Goal: Task Accomplishment & Management: Manage account settings

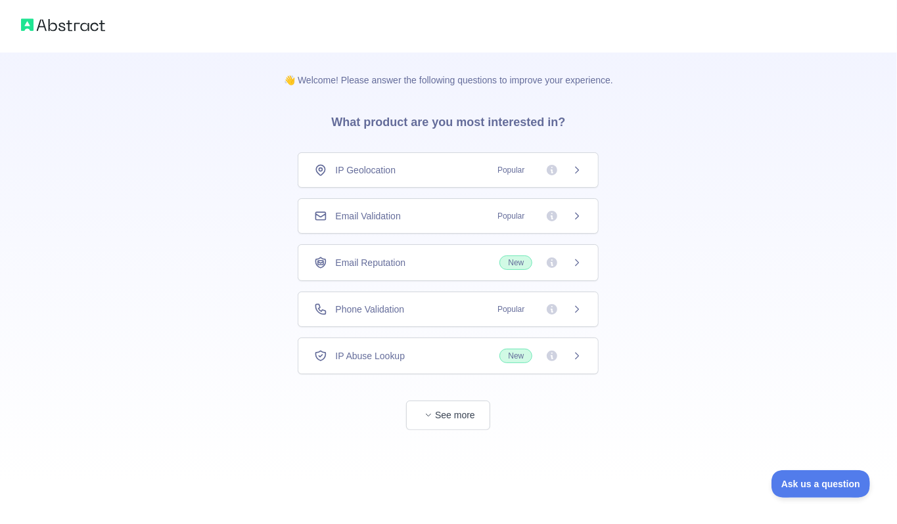
drag, startPoint x: 374, startPoint y: 208, endPoint x: 384, endPoint y: 243, distance: 36.4
click at [373, 208] on div "Email Validation Popular" at bounding box center [448, 215] width 301 height 35
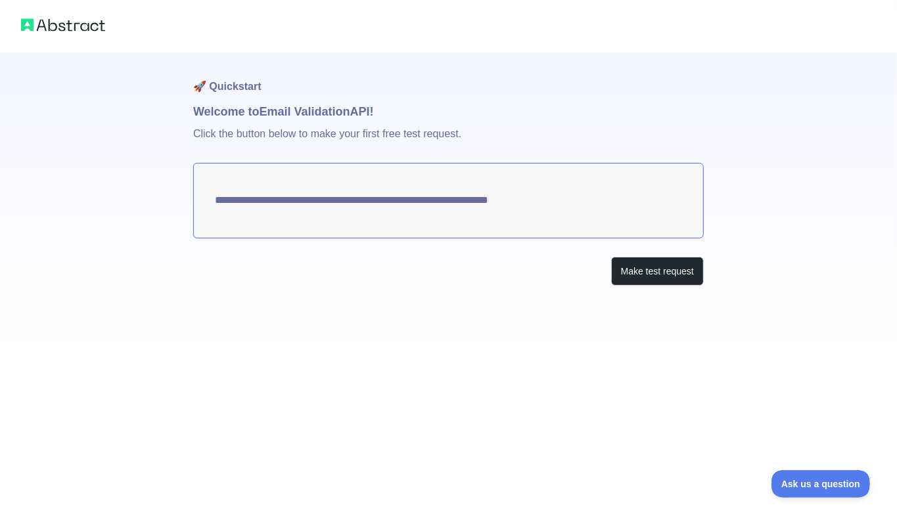
click at [251, 206] on textarea "**********" at bounding box center [448, 201] width 511 height 76
click at [648, 271] on button "Make test request" at bounding box center [657, 272] width 93 height 30
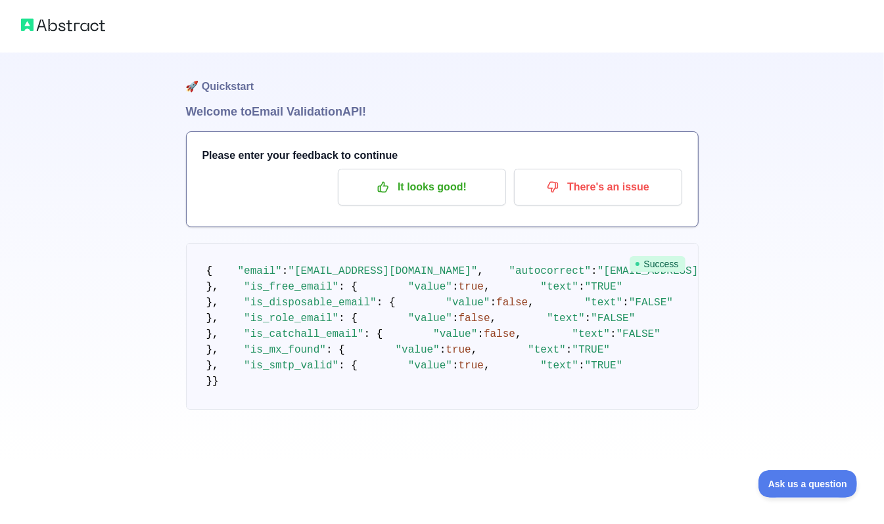
click at [82, 29] on img at bounding box center [63, 25] width 84 height 18
click at [64, 24] on img at bounding box center [63, 25] width 84 height 18
click at [410, 195] on p "It looks good!" at bounding box center [422, 187] width 149 height 22
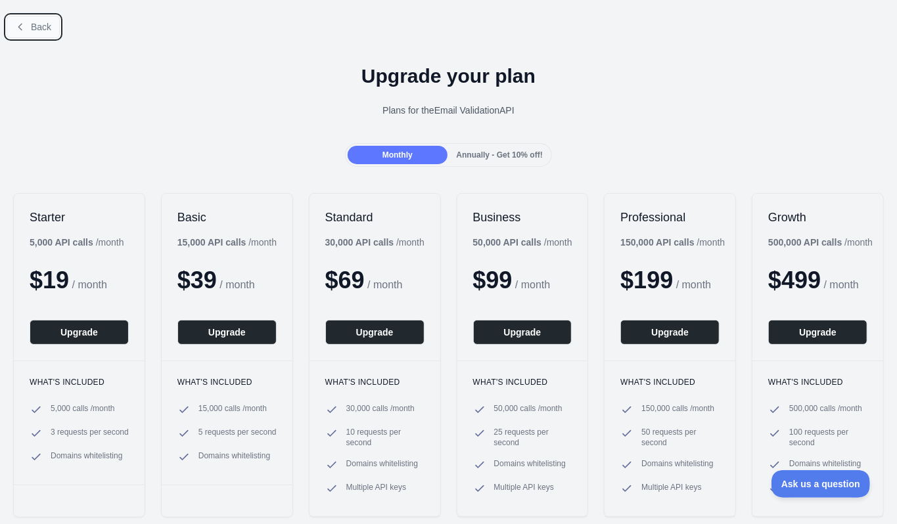
click at [45, 30] on span "Back" at bounding box center [41, 27] width 20 height 11
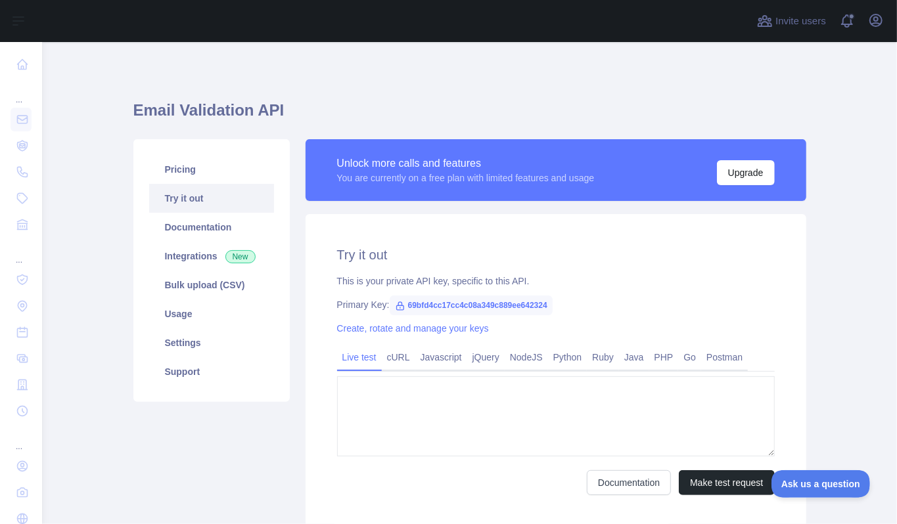
type textarea "**********"
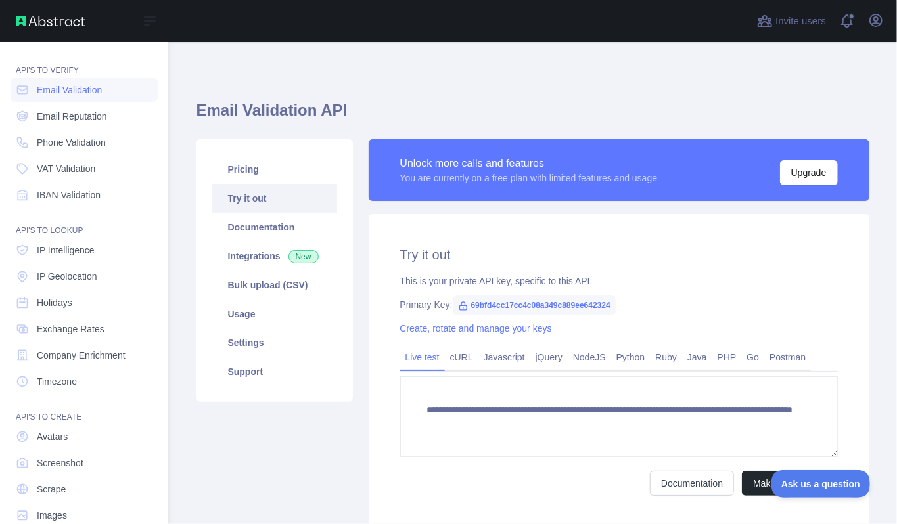
scroll to position [53, 0]
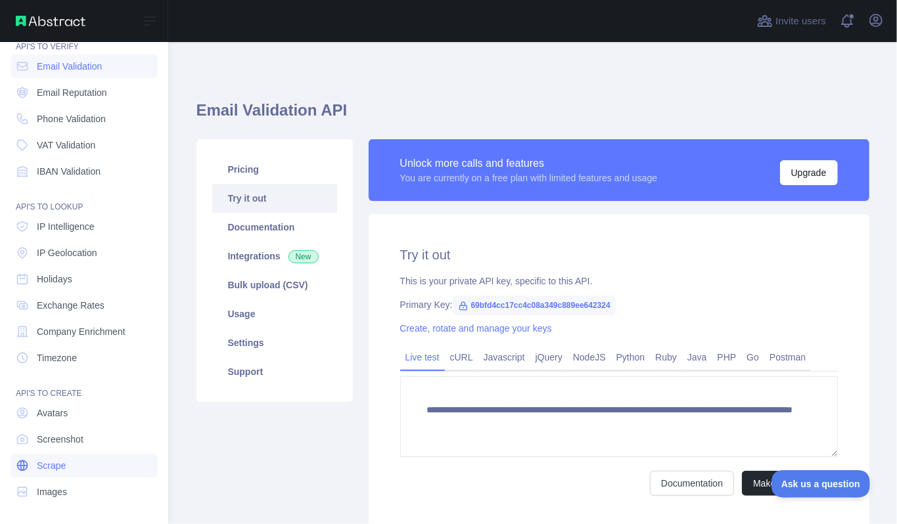
click at [51, 467] on span "Scrape" at bounding box center [51, 465] width 29 height 13
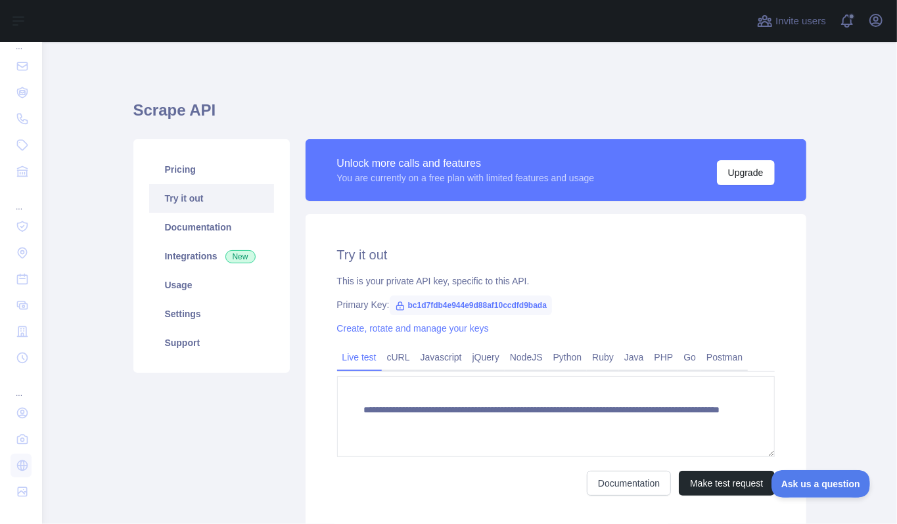
click at [410, 306] on span "bc1d7fdb4e944e9d88af10ccdfd9bada" at bounding box center [471, 306] width 162 height 20
click at [363, 331] on link "Create, rotate and manage your keys" at bounding box center [413, 328] width 152 height 11
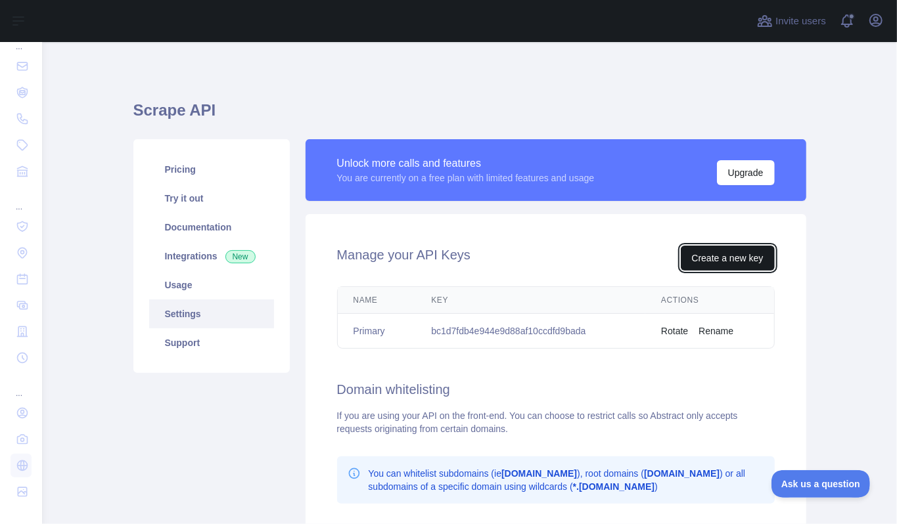
click at [706, 263] on button "Create a new key" at bounding box center [728, 258] width 94 height 25
click at [434, 337] on td "bc1d7fdb4e944e9d88af10ccdfd9bada" at bounding box center [530, 331] width 230 height 35
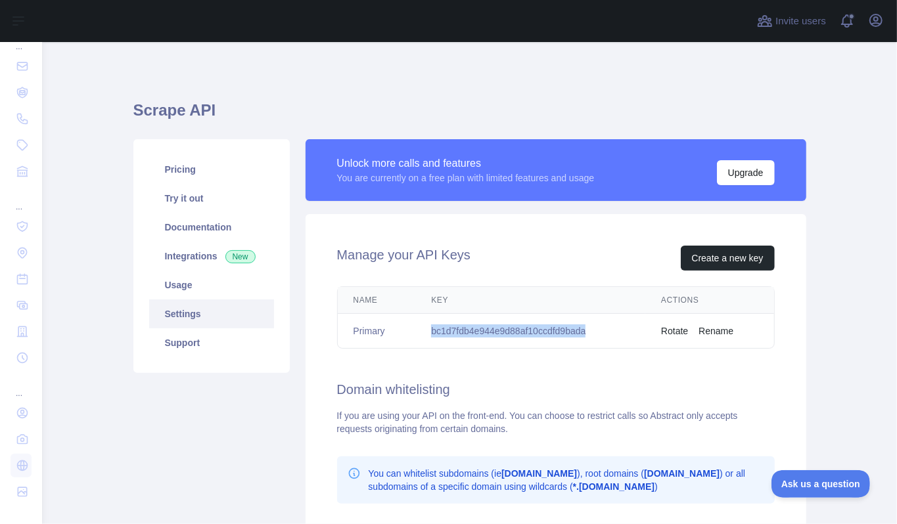
click at [434, 337] on td "bc1d7fdb4e944e9d88af10ccdfd9bada" at bounding box center [530, 331] width 230 height 35
copy td "bc1d7fdb4e944e9d88af10ccdfd9bada"
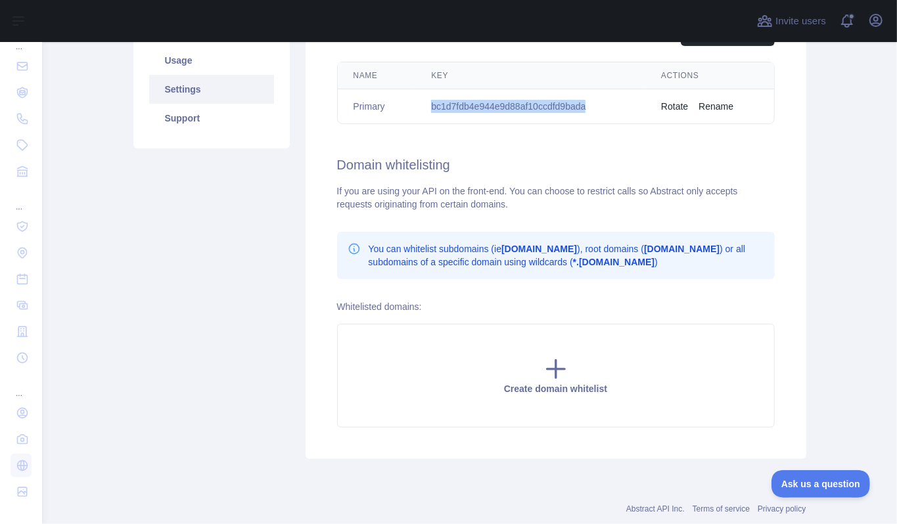
scroll to position [171, 0]
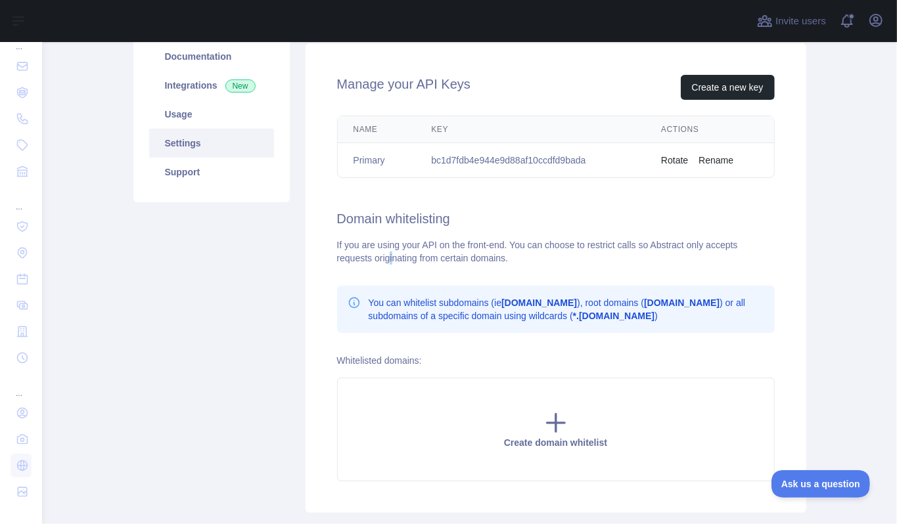
drag, startPoint x: 360, startPoint y: 255, endPoint x: 470, endPoint y: 254, distance: 110.4
click at [470, 254] on div "If you are using your API on the front-end. You can choose to restrict calls so…" at bounding box center [556, 252] width 438 height 26
click at [472, 254] on div "If you are using your API on the front-end. You can choose to restrict calls so…" at bounding box center [556, 252] width 438 height 26
click at [453, 251] on div "If you are using your API on the front-end. You can choose to restrict calls so…" at bounding box center [556, 252] width 438 height 26
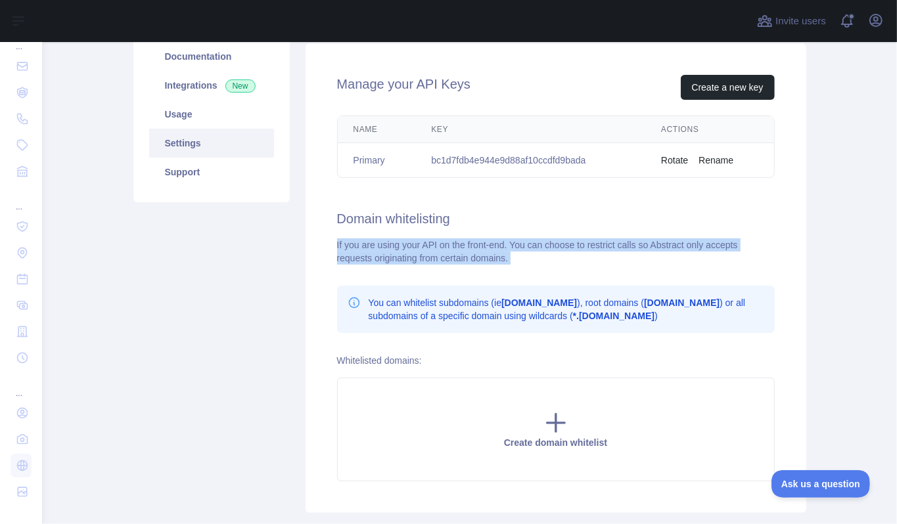
click at [453, 251] on div "If you are using your API on the front-end. You can choose to restrict calls so…" at bounding box center [556, 252] width 438 height 26
click at [568, 258] on div "If you are using your API on the front-end. You can choose to restrict calls so…" at bounding box center [556, 252] width 438 height 26
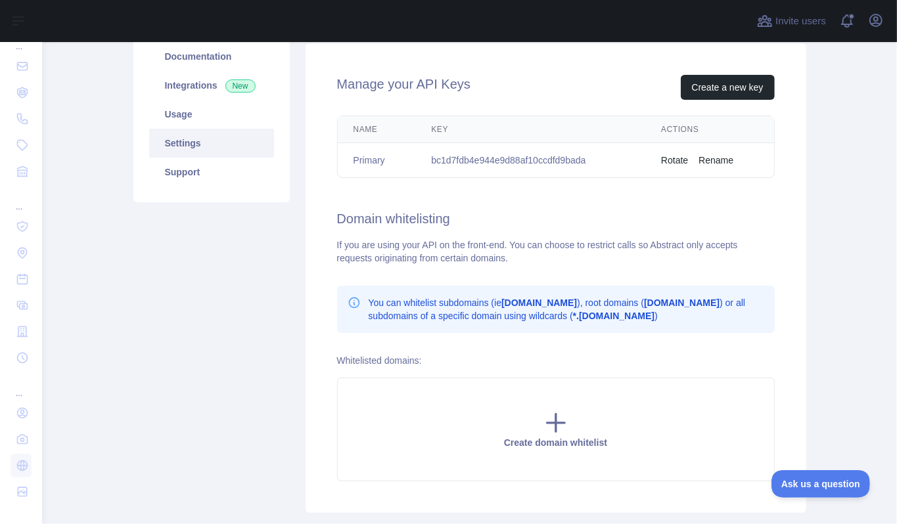
click at [519, 163] on td "bc1d7fdb4e944e9d88af10ccdfd9bada" at bounding box center [530, 160] width 230 height 35
copy td "bc1d7fdb4e944e9d88af10ccdfd9bada"
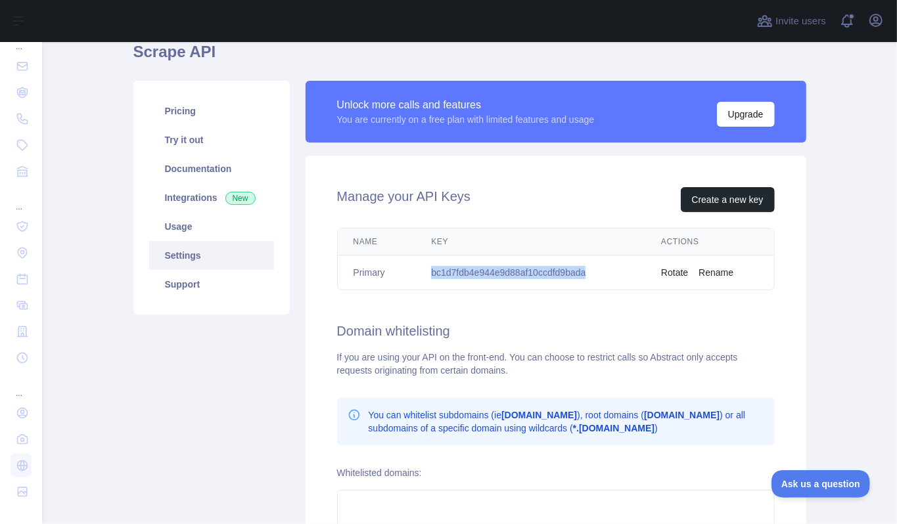
scroll to position [258, 0]
